Goal: Task Accomplishment & Management: Manage account settings

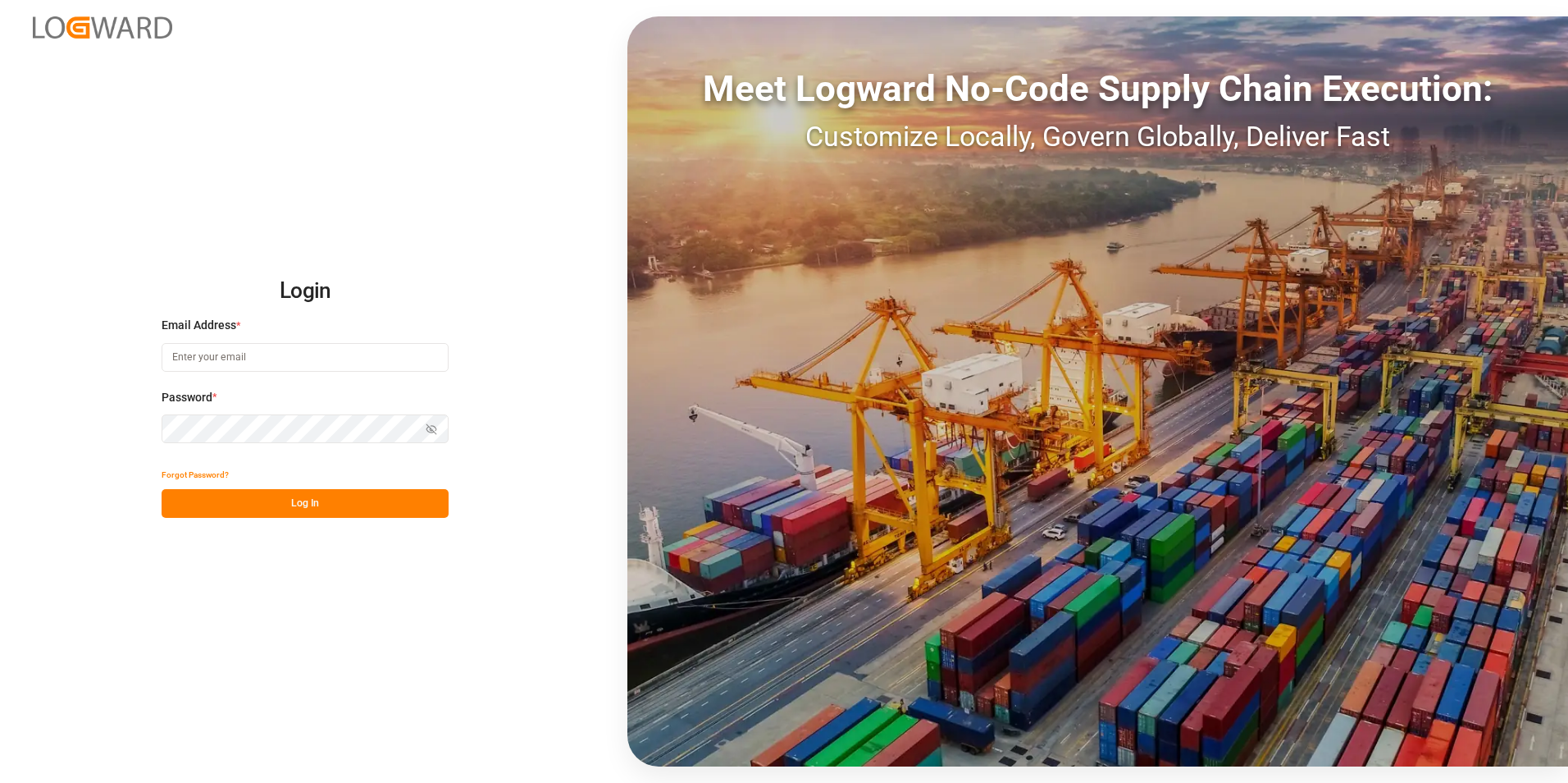
type input "[PERSON_NAME][EMAIL_ADDRESS][PERSON_NAME][DOMAIN_NAME]"
click at [260, 508] on button "Log In" at bounding box center [305, 503] width 287 height 29
click at [265, 366] on input "[PERSON_NAME][EMAIL_ADDRESS][PERSON_NAME][DOMAIN_NAME]" at bounding box center [305, 357] width 287 height 29
type input "[PERSON_NAME][EMAIL_ADDRESS][DOMAIN_NAME]"
click at [191, 499] on button "Log In" at bounding box center [305, 503] width 287 height 29
